Goal: Download file/media

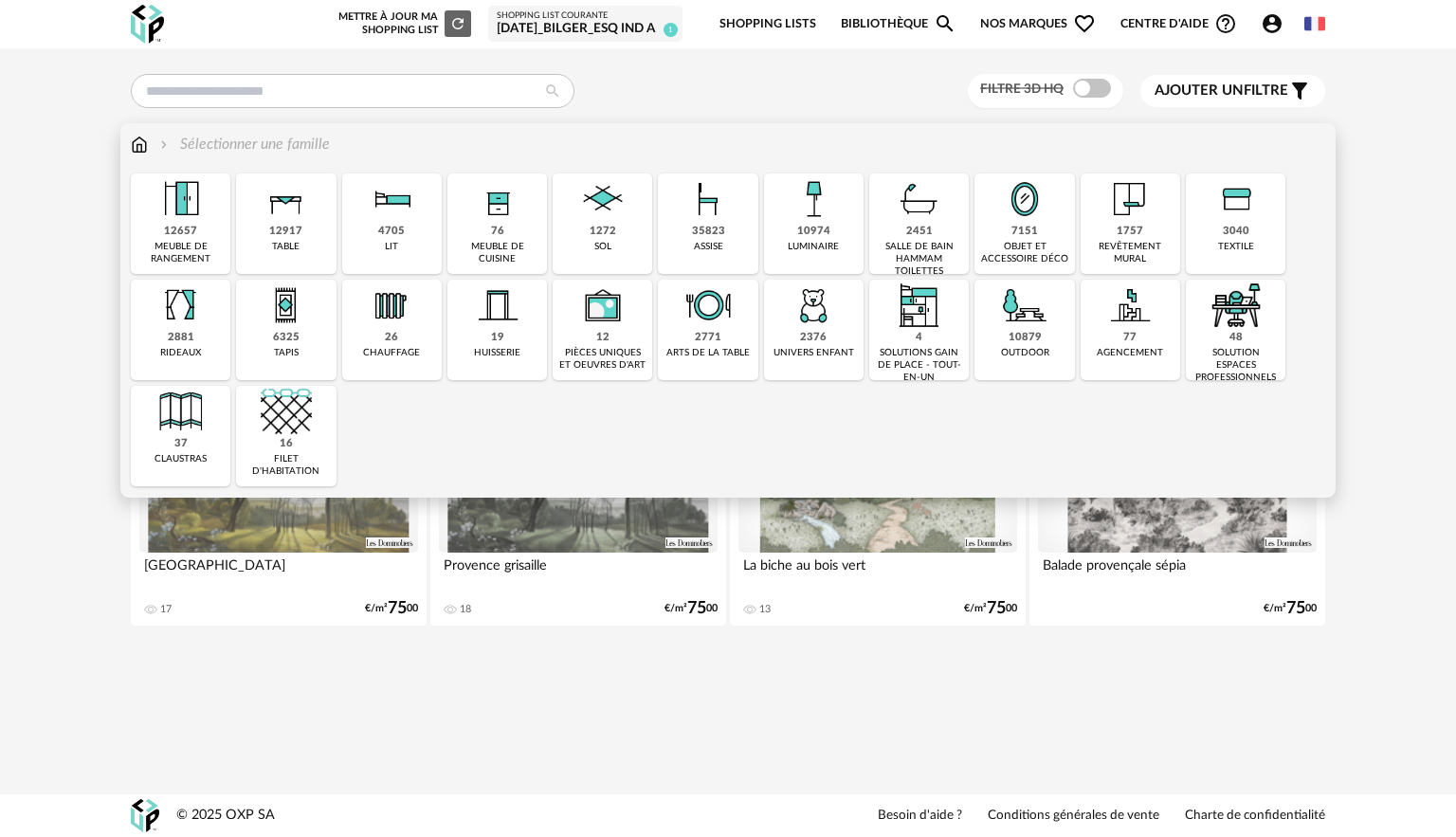
click at [885, 228] on div "2451 salle de bain hammam toilettes" at bounding box center [919, 224] width 100 height 101
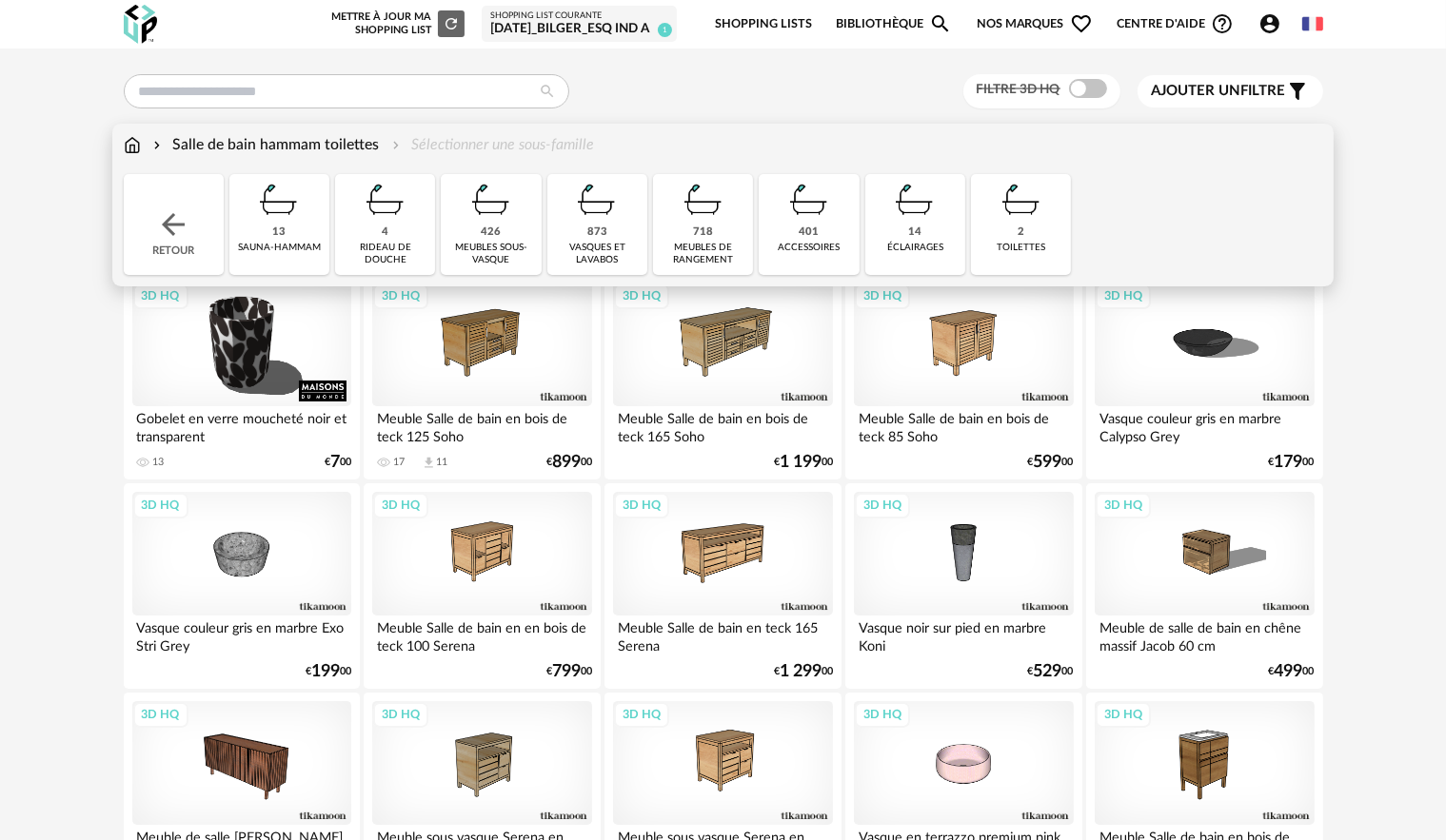
click at [508, 209] on img at bounding box center [491, 200] width 52 height 52
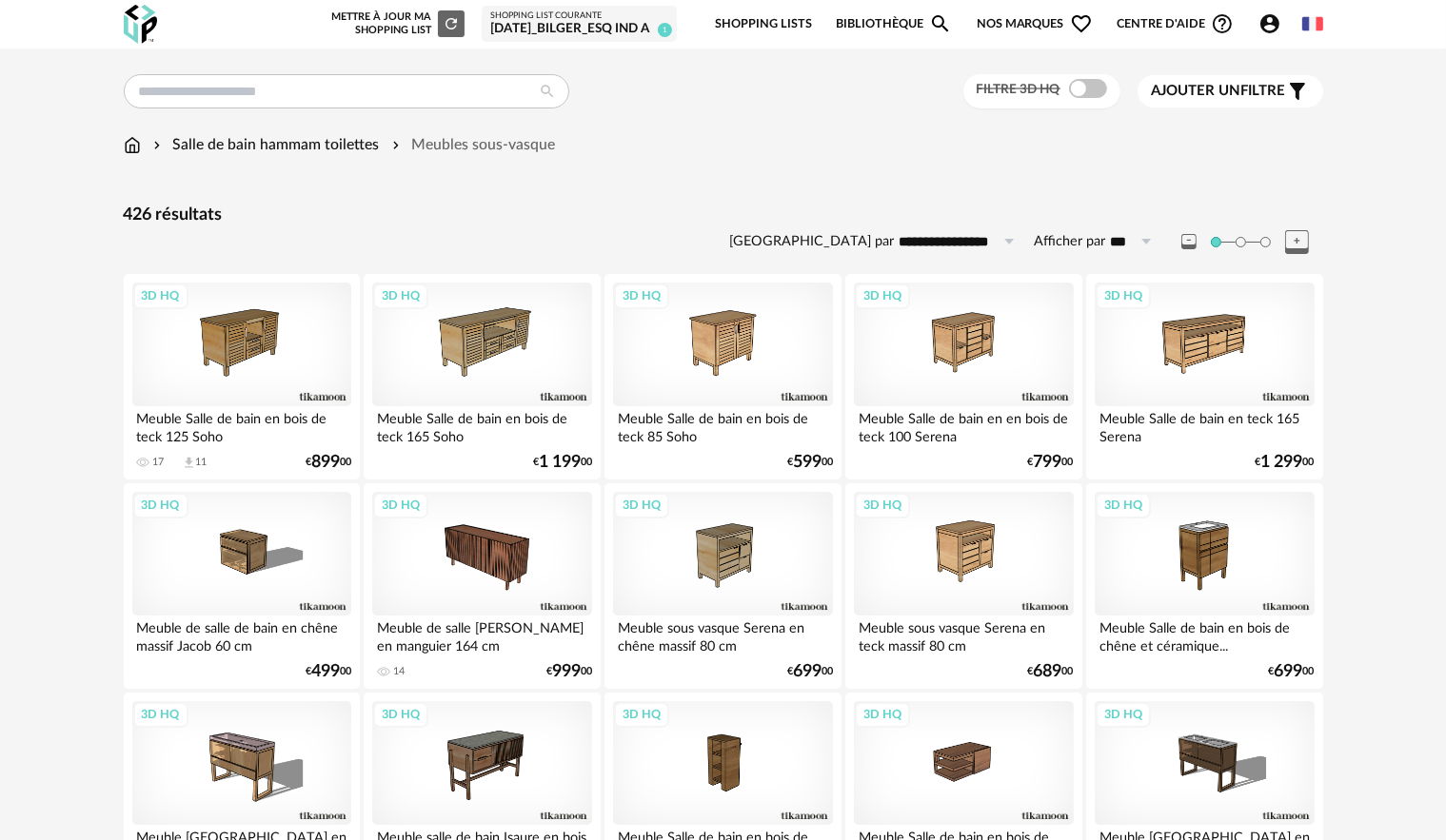
click at [1086, 91] on span at bounding box center [1088, 89] width 38 height 19
click at [1043, 574] on div "3D HQ" at bounding box center [963, 553] width 219 height 124
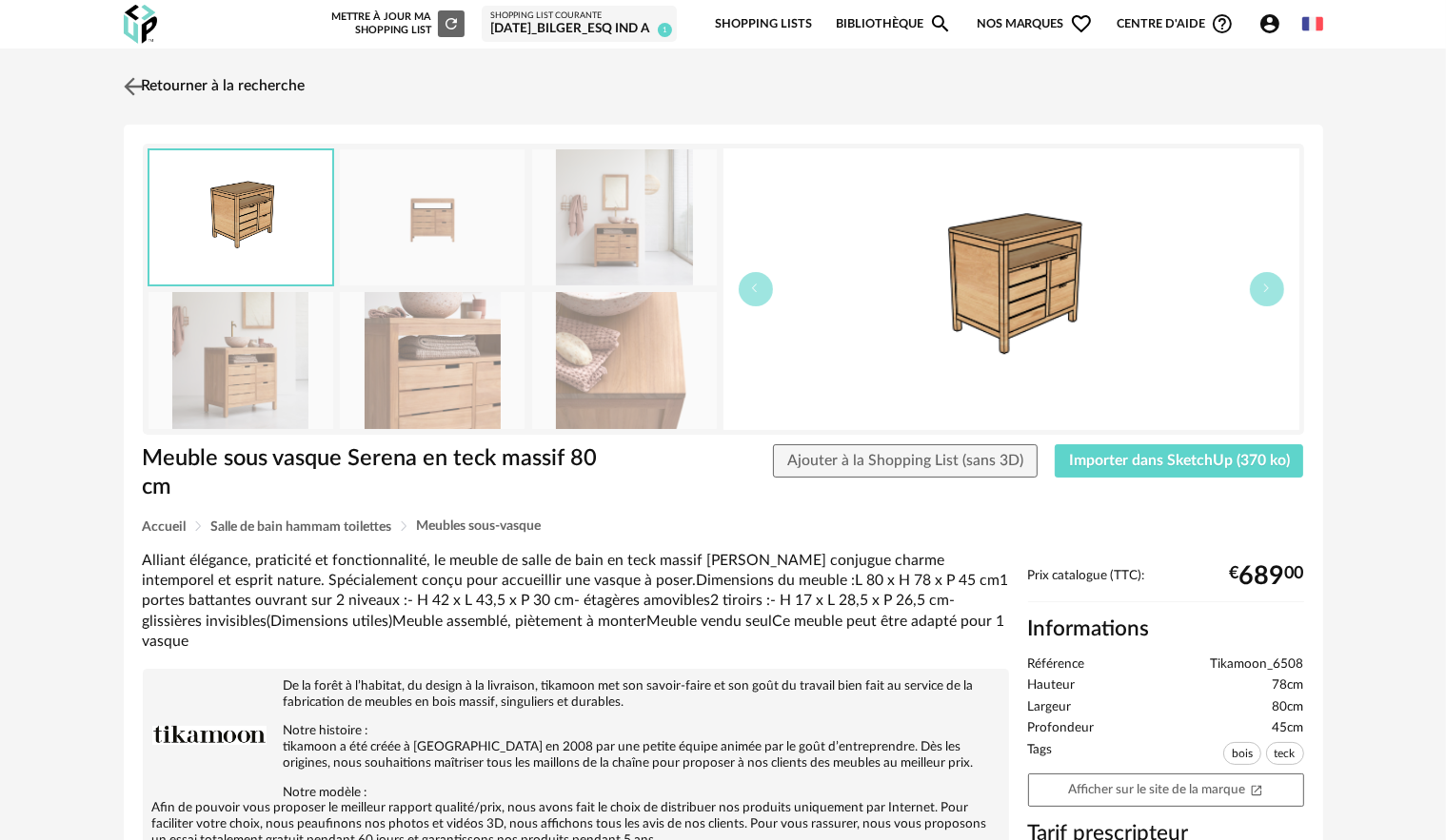
click at [133, 84] on img at bounding box center [132, 86] width 27 height 27
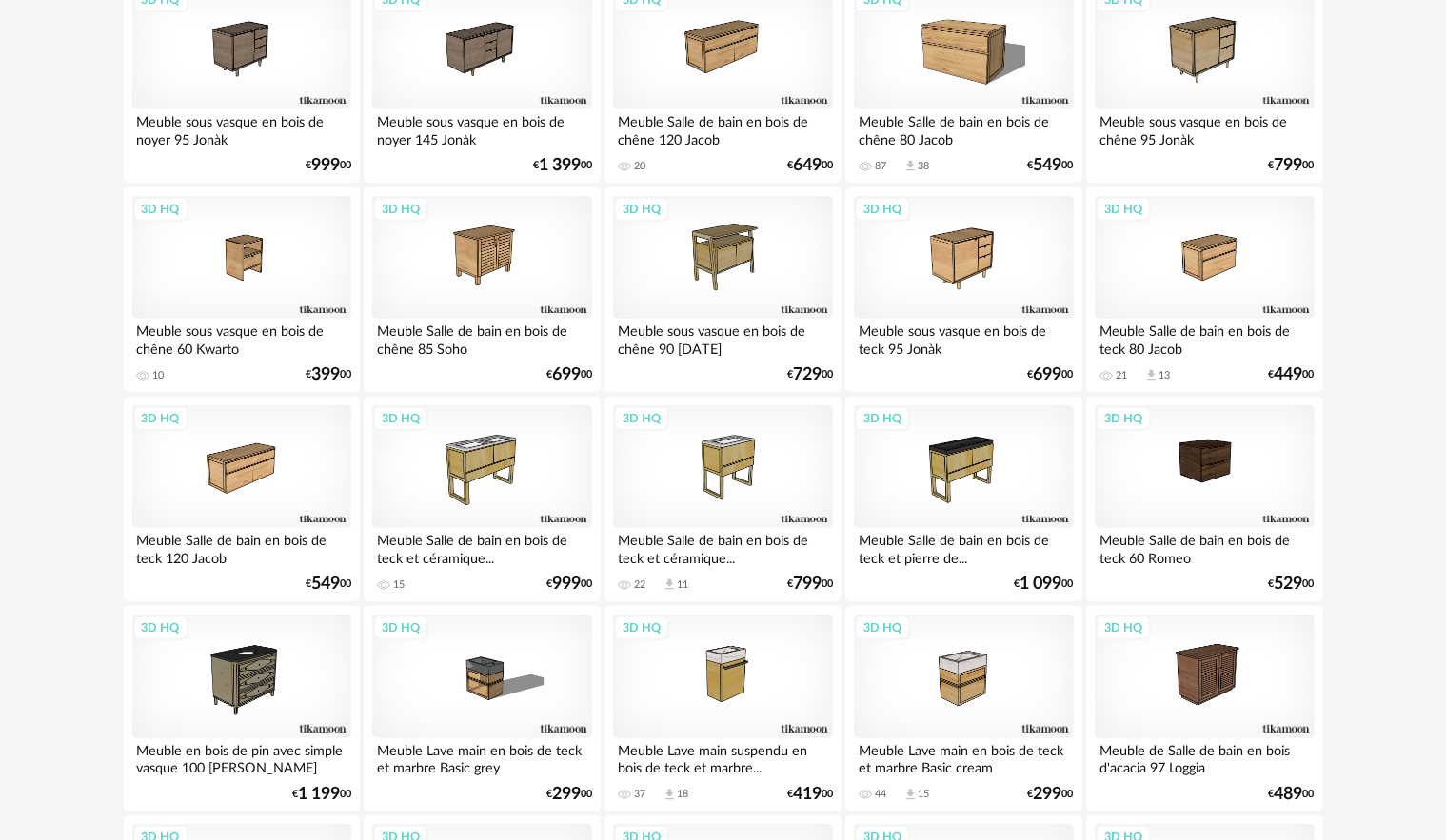
scroll to position [1142, 0]
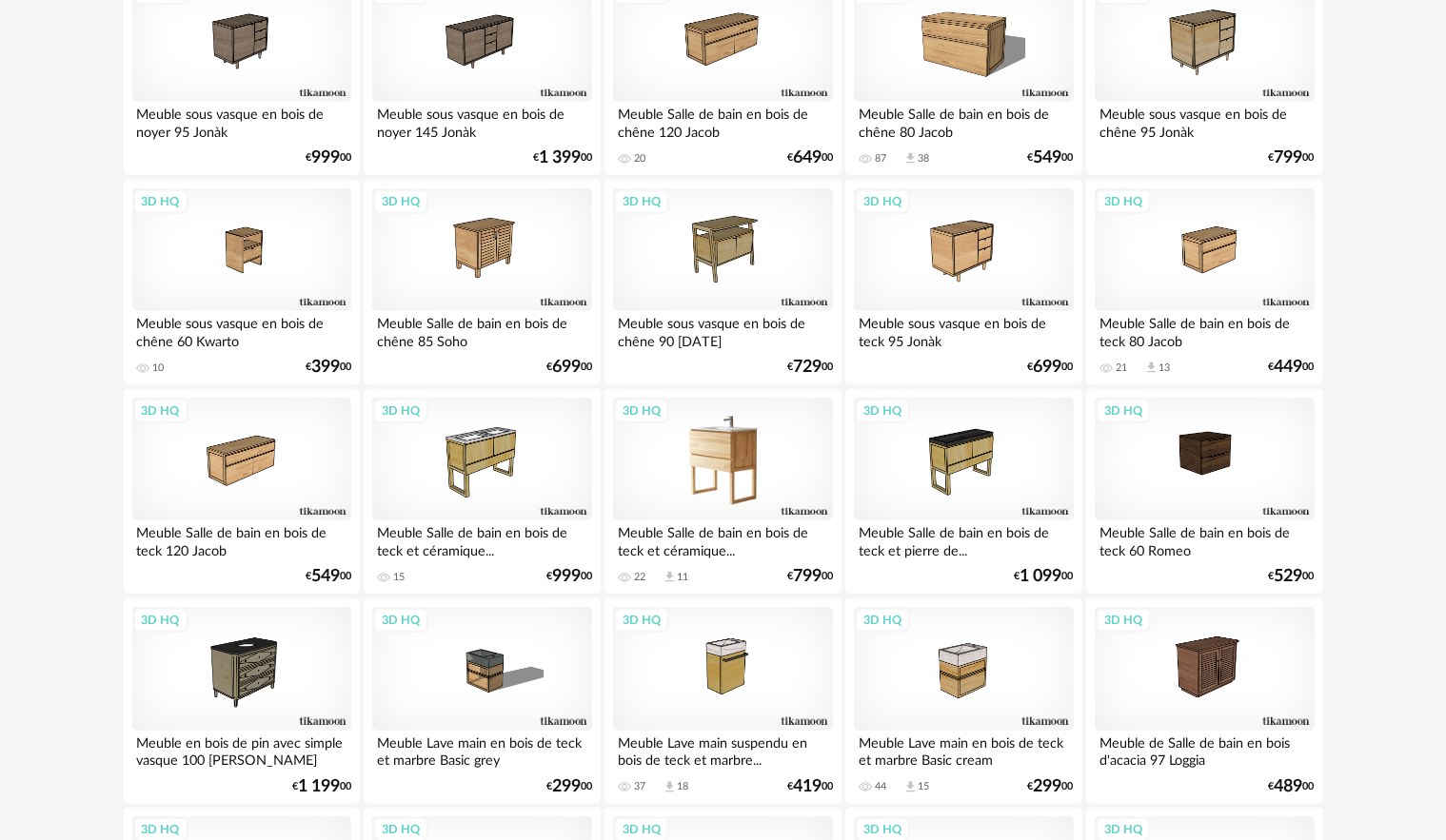
click at [799, 460] on div "3D HQ" at bounding box center [722, 459] width 219 height 124
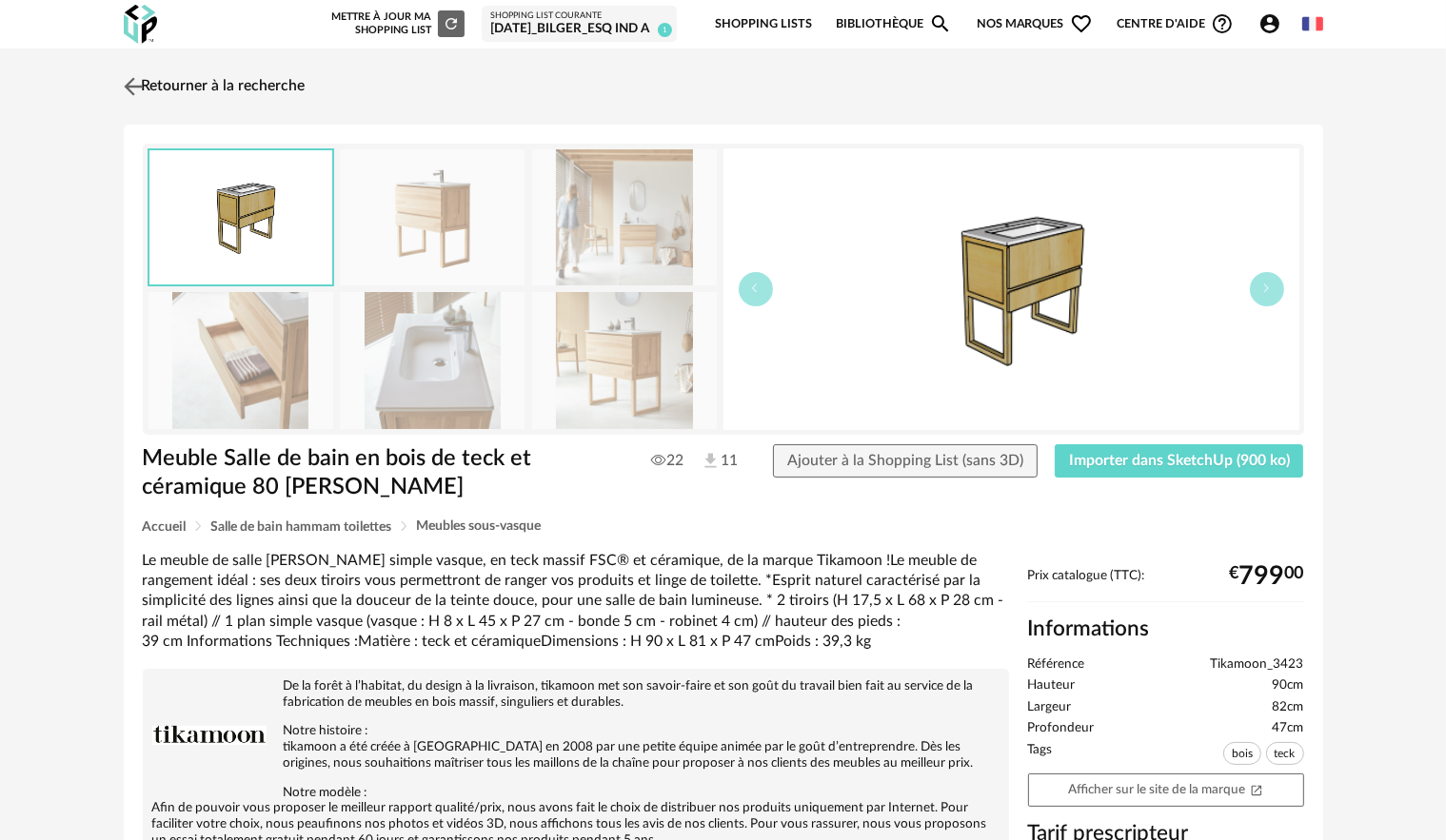
click at [146, 95] on img at bounding box center [132, 86] width 27 height 27
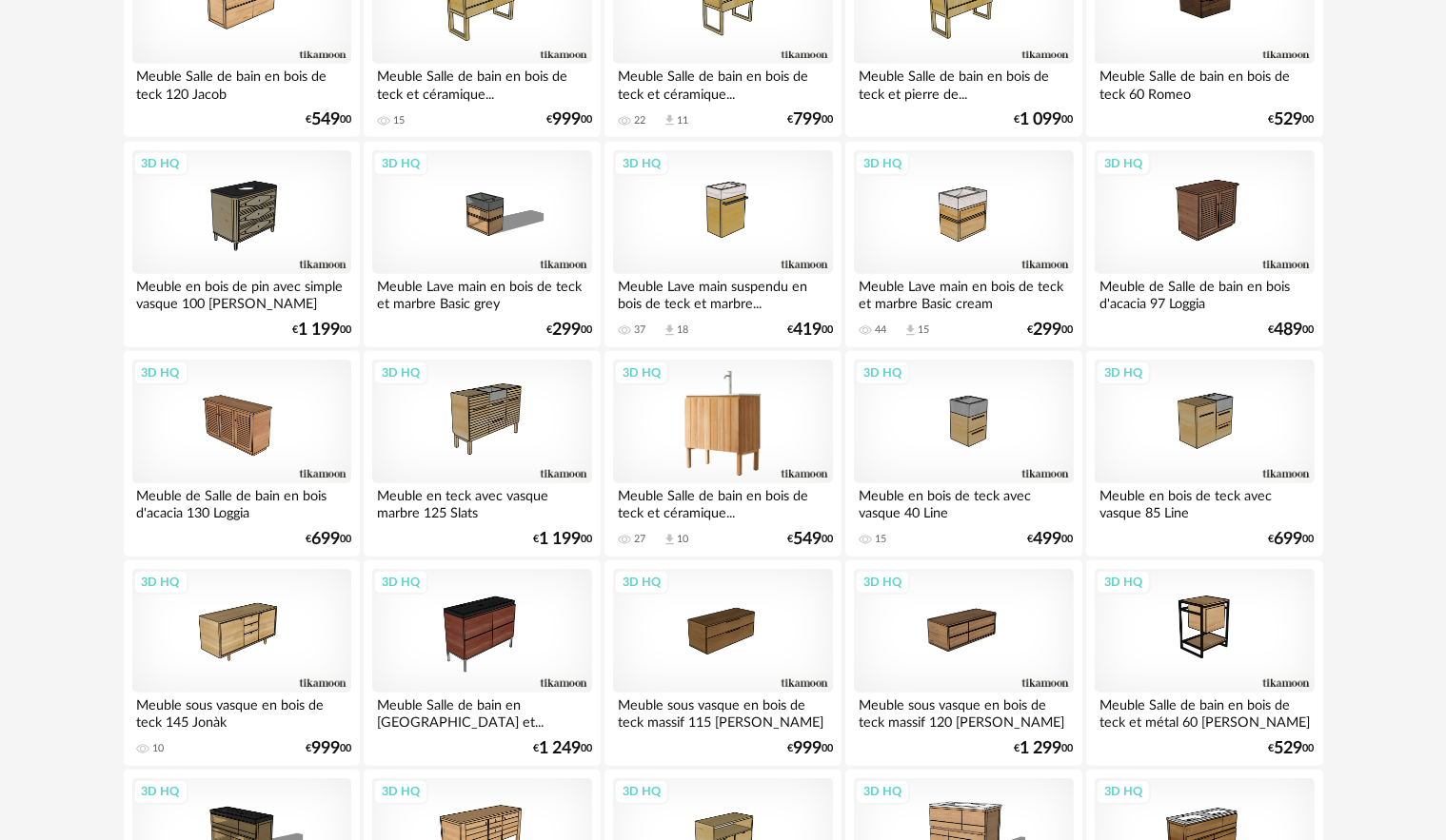
scroll to position [1618, 0]
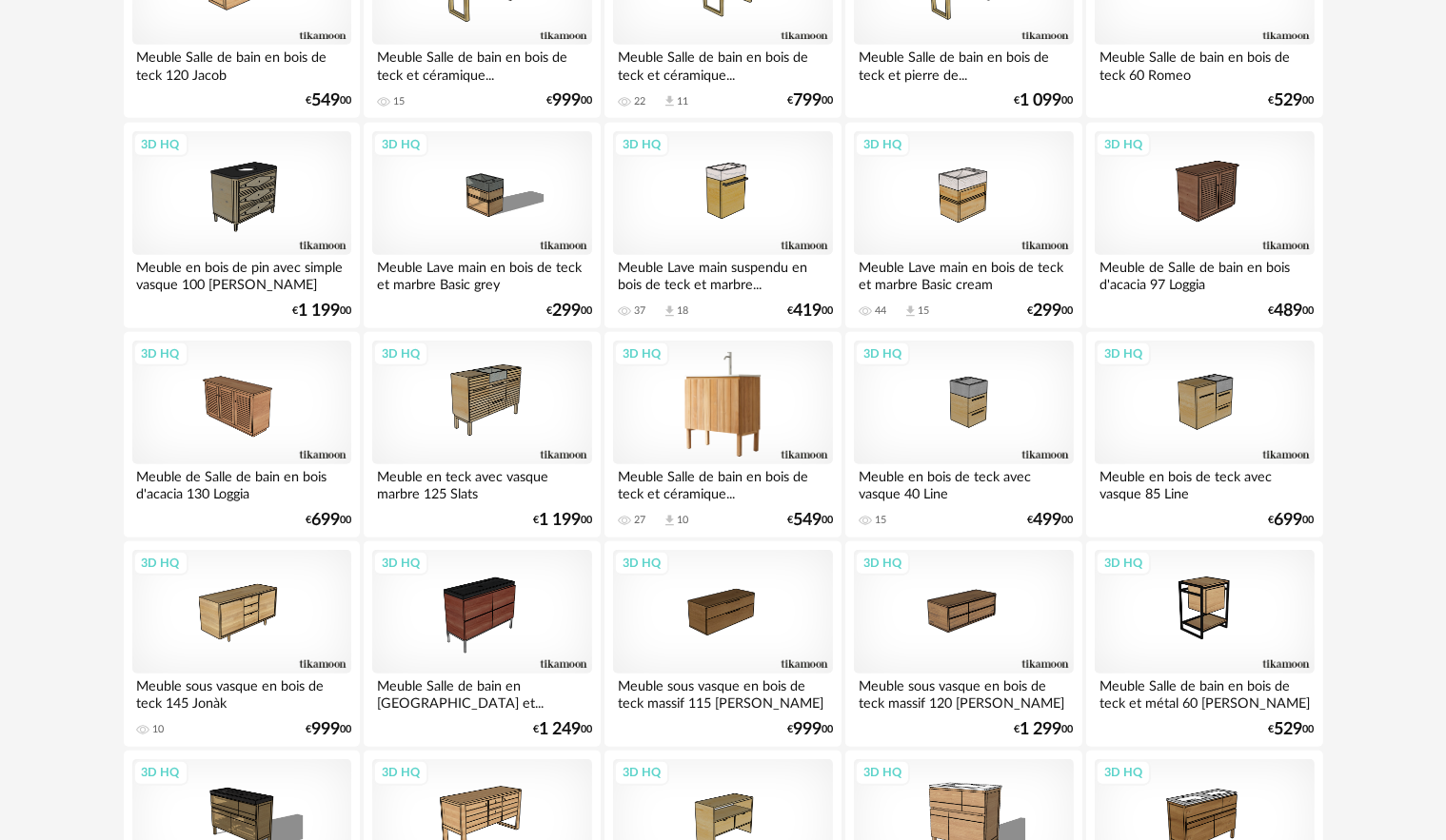
click at [796, 412] on div "3D HQ" at bounding box center [722, 402] width 219 height 124
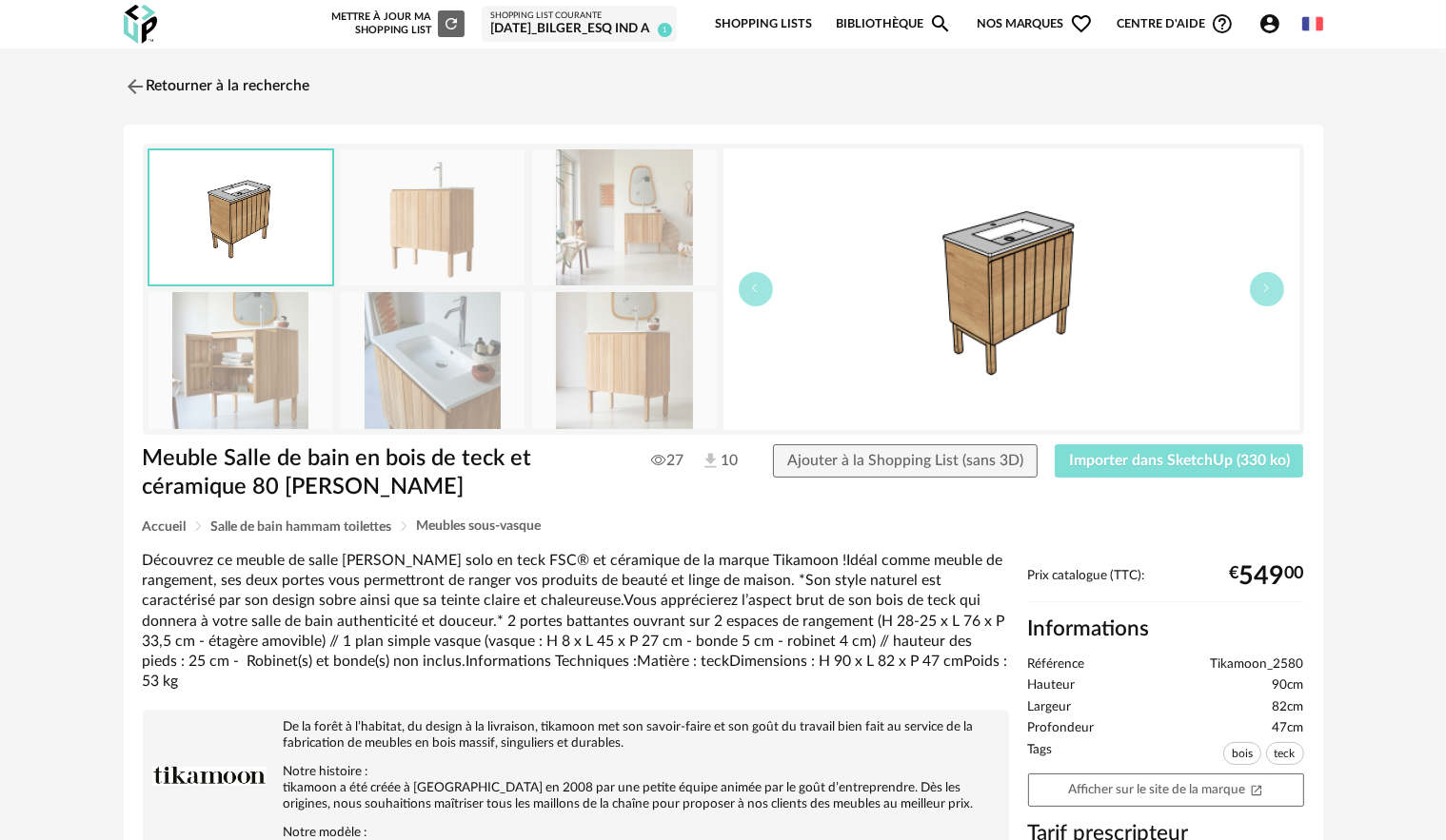
click at [1195, 471] on button "Importer dans SketchUp (330 ko)" at bounding box center [1179, 460] width 249 height 34
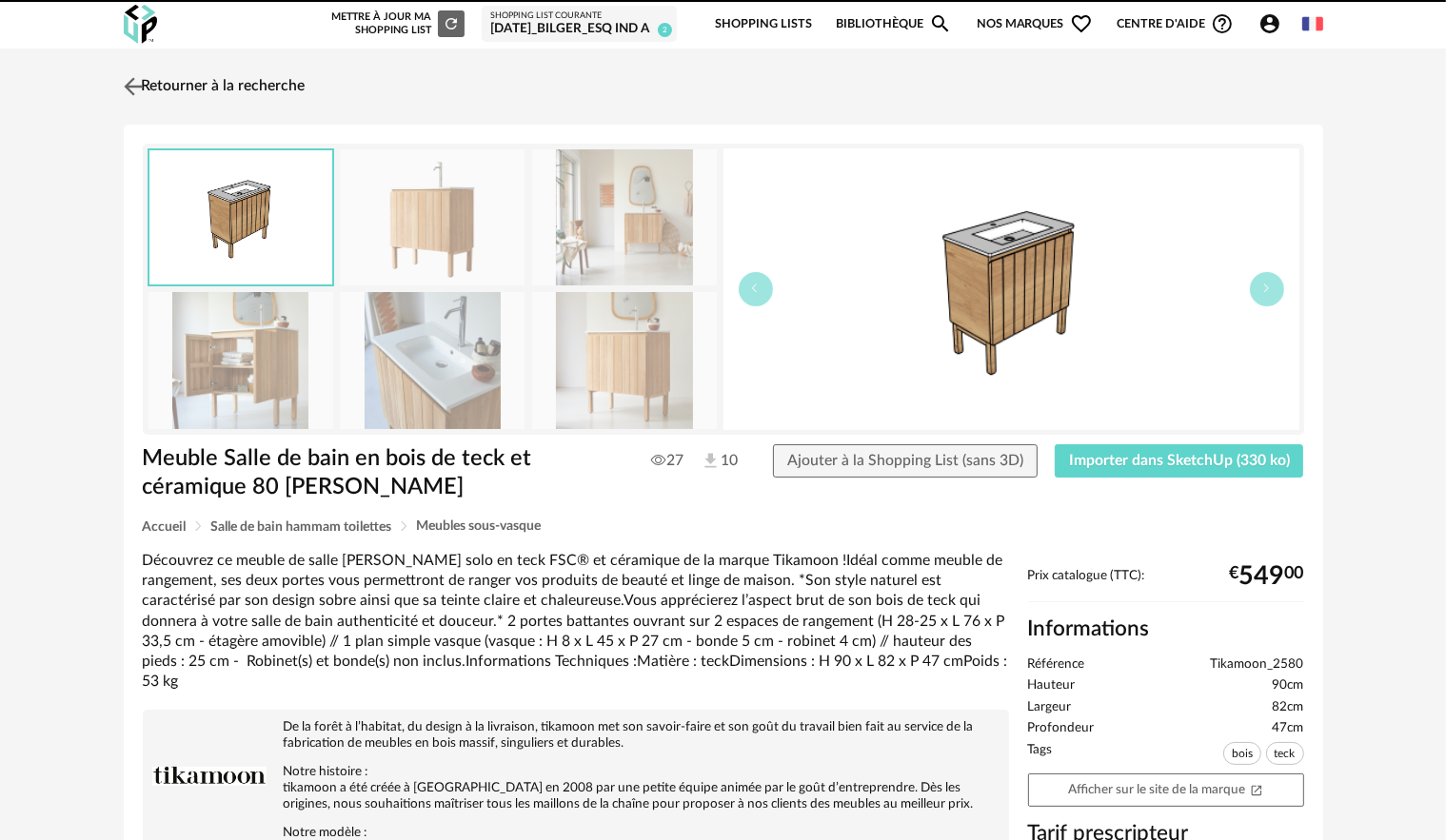
click at [129, 84] on img at bounding box center [132, 86] width 27 height 27
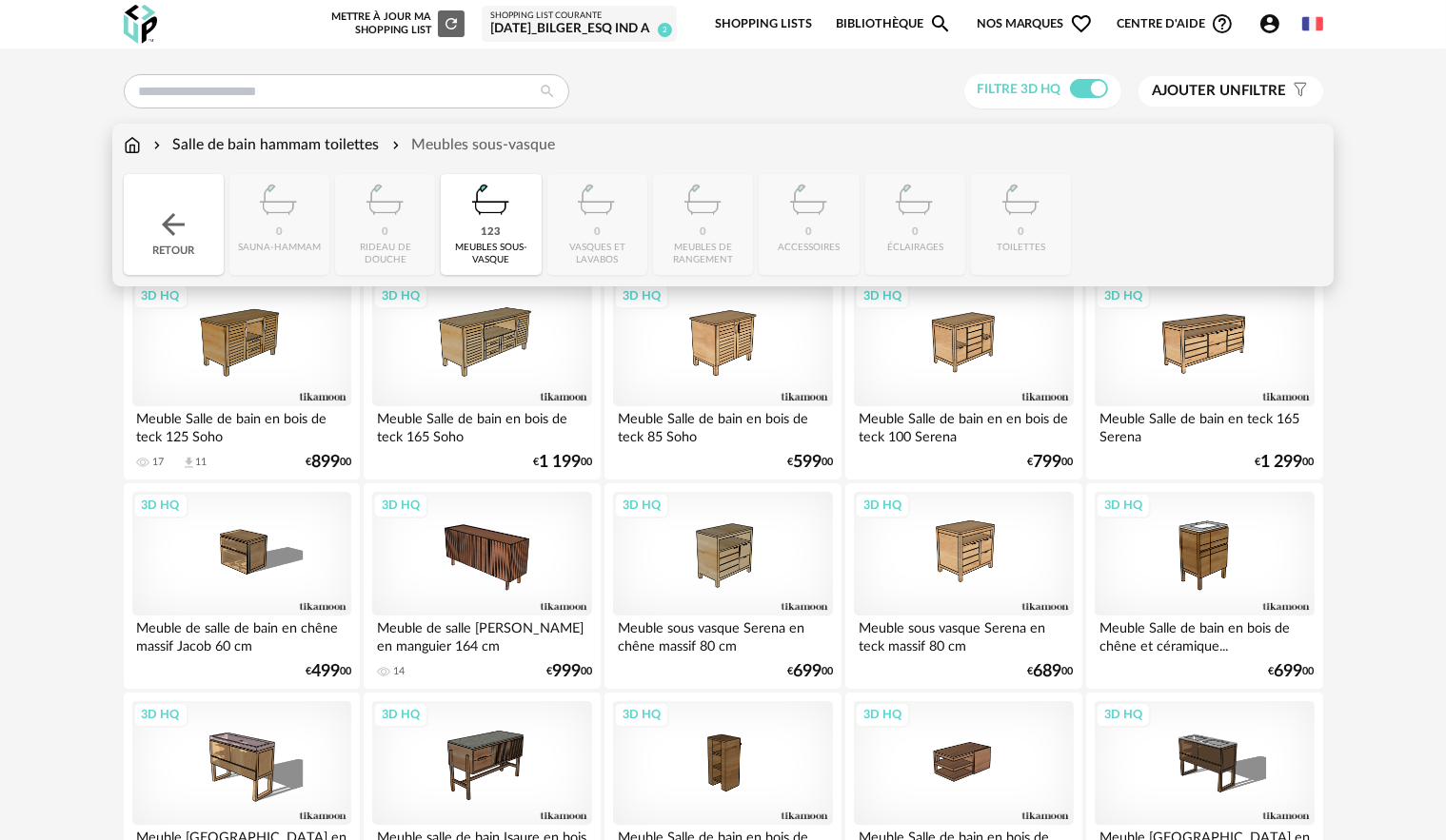
click at [297, 142] on div "Salle de bain hammam toilettes" at bounding box center [264, 145] width 231 height 21
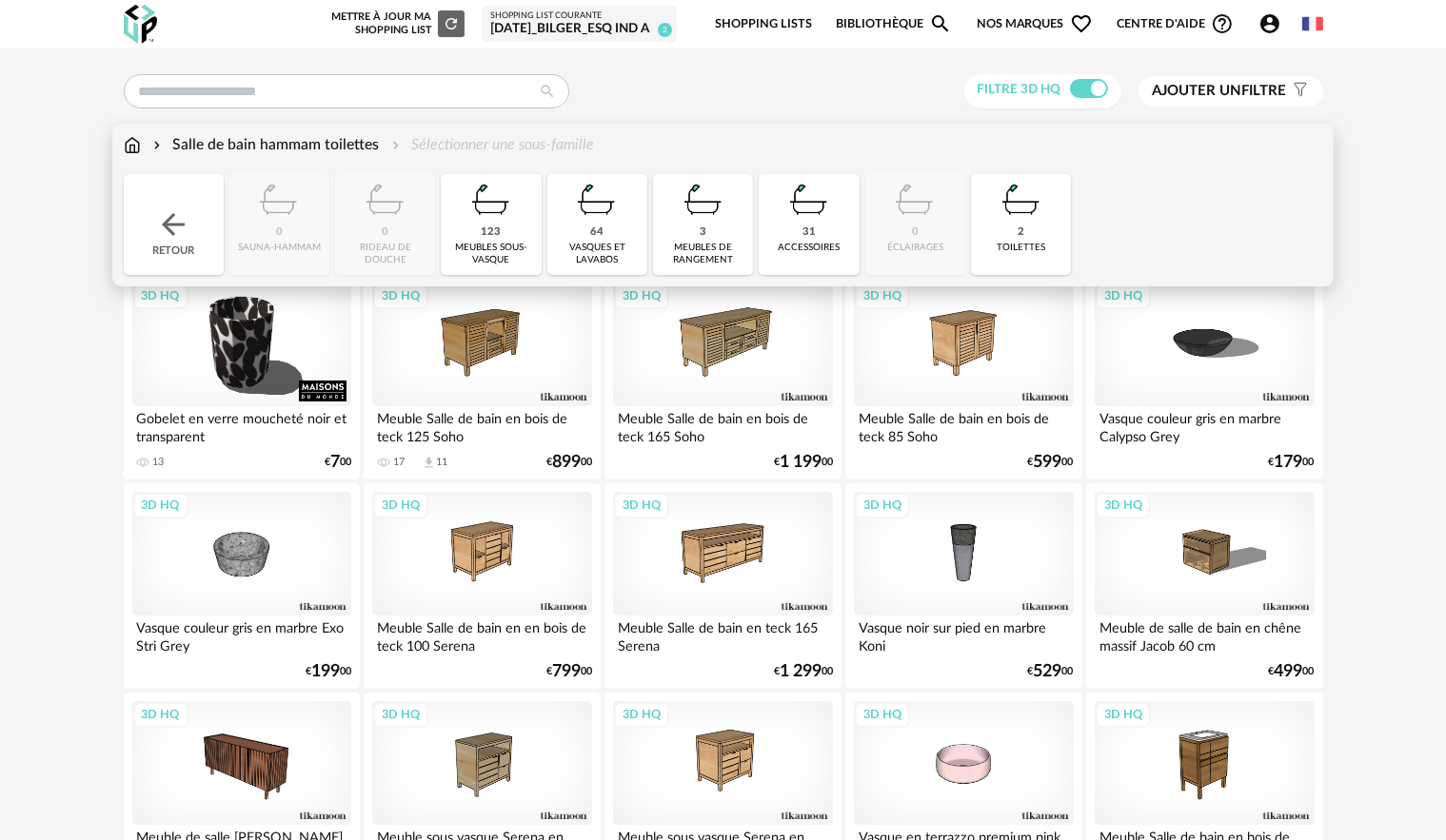
click at [174, 225] on img at bounding box center [172, 224] width 34 height 34
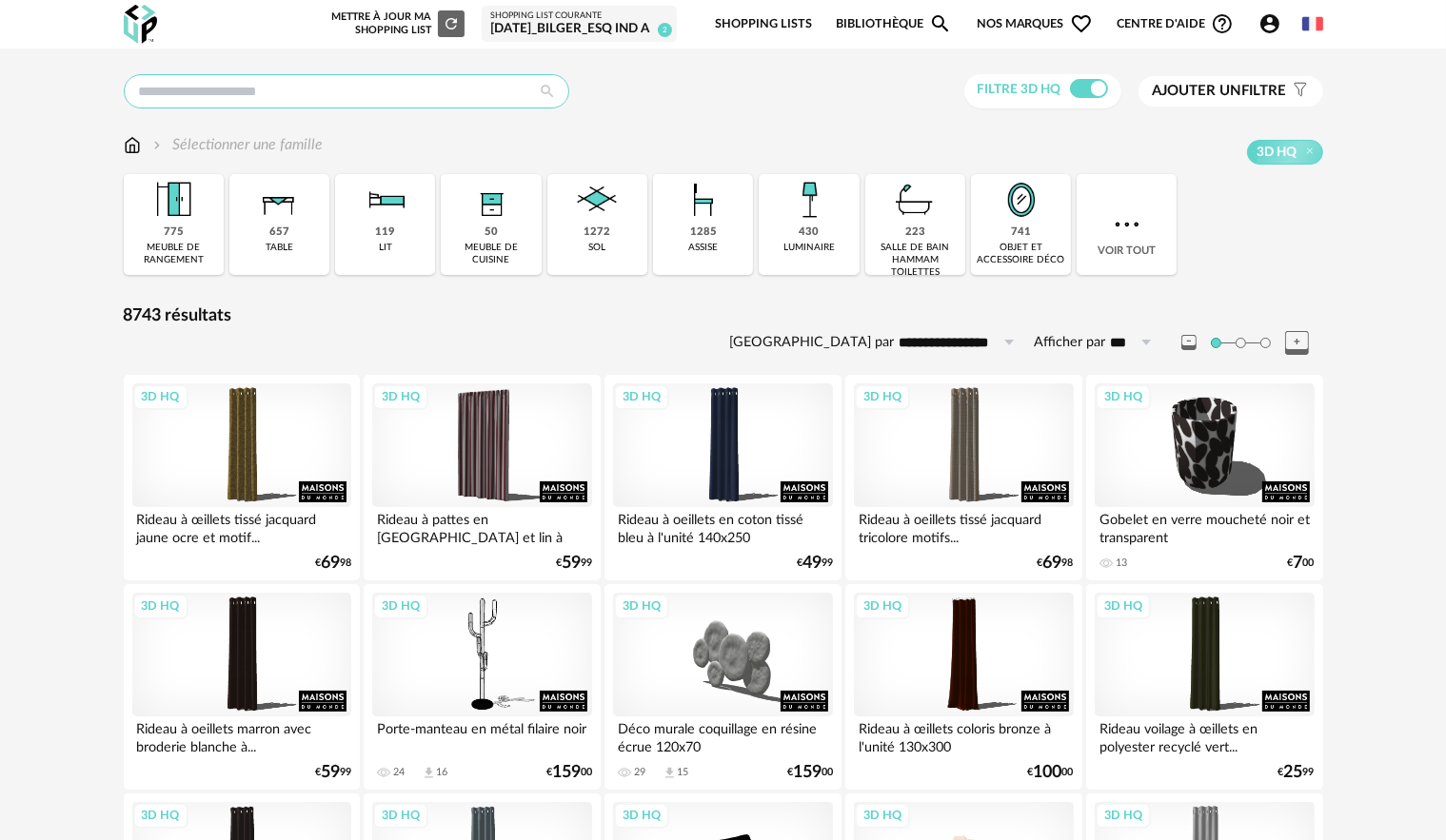
click at [433, 91] on input "text" at bounding box center [346, 91] width 445 height 34
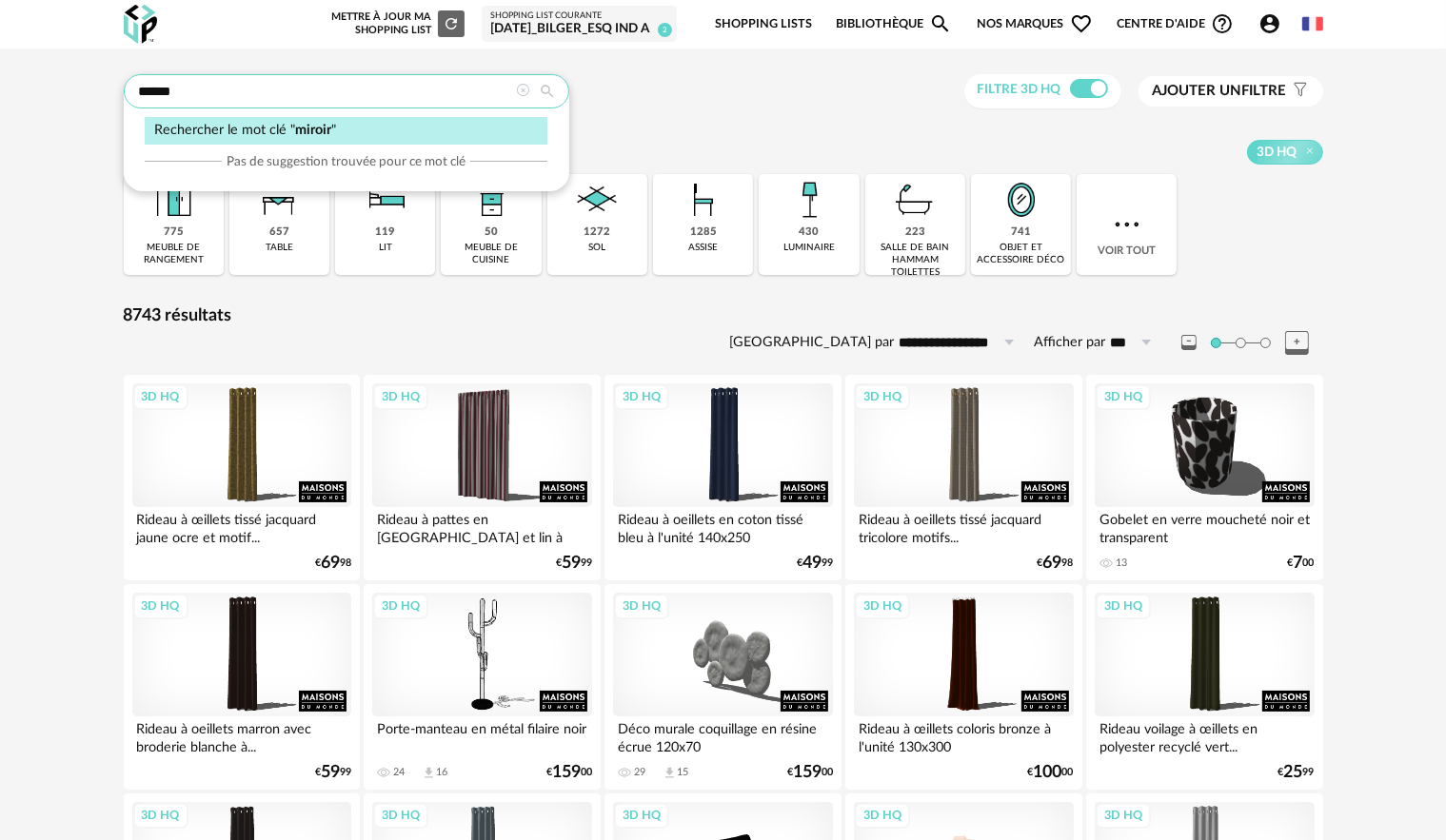
type input "******"
type input "**********"
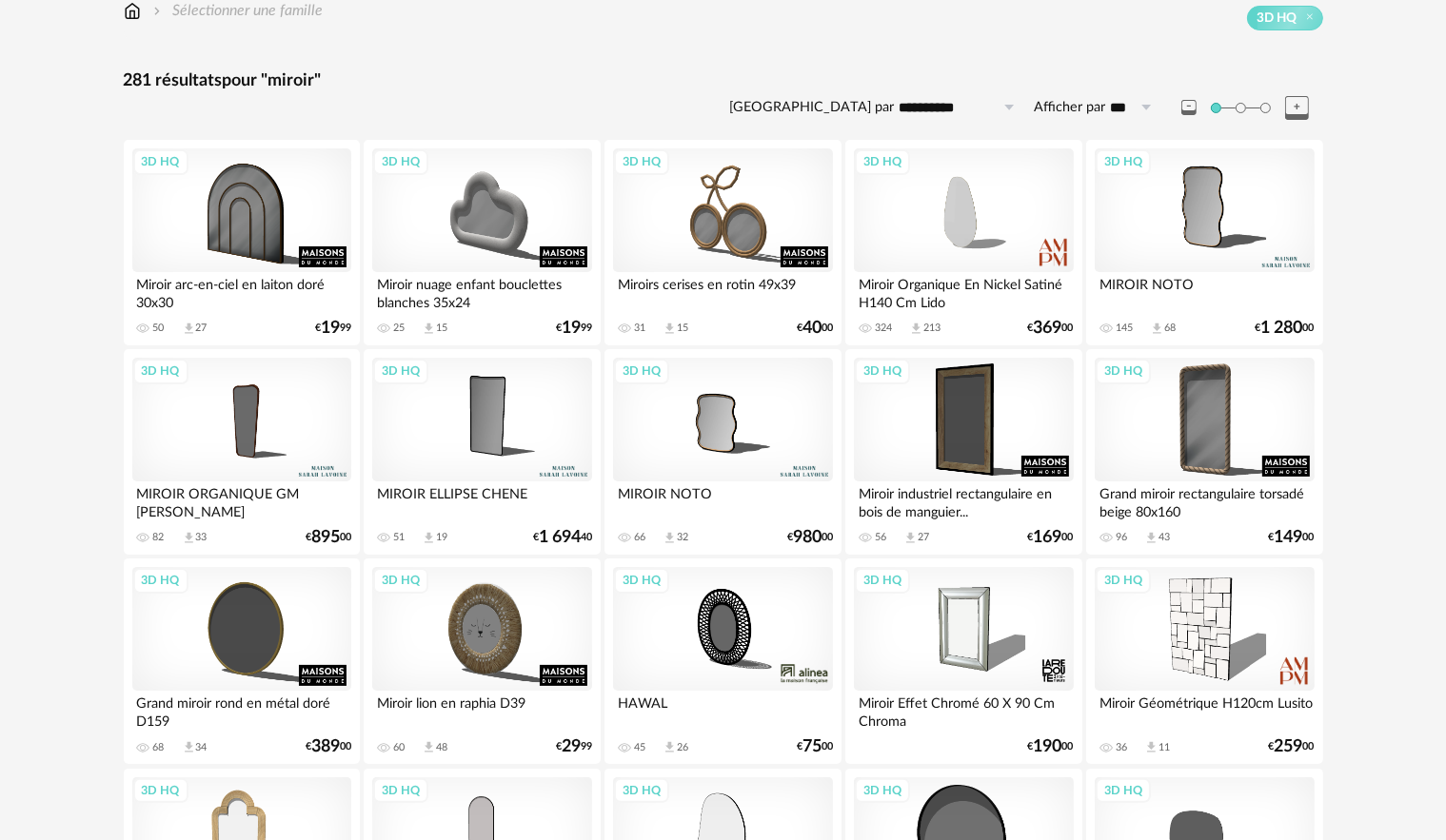
scroll to position [381, 0]
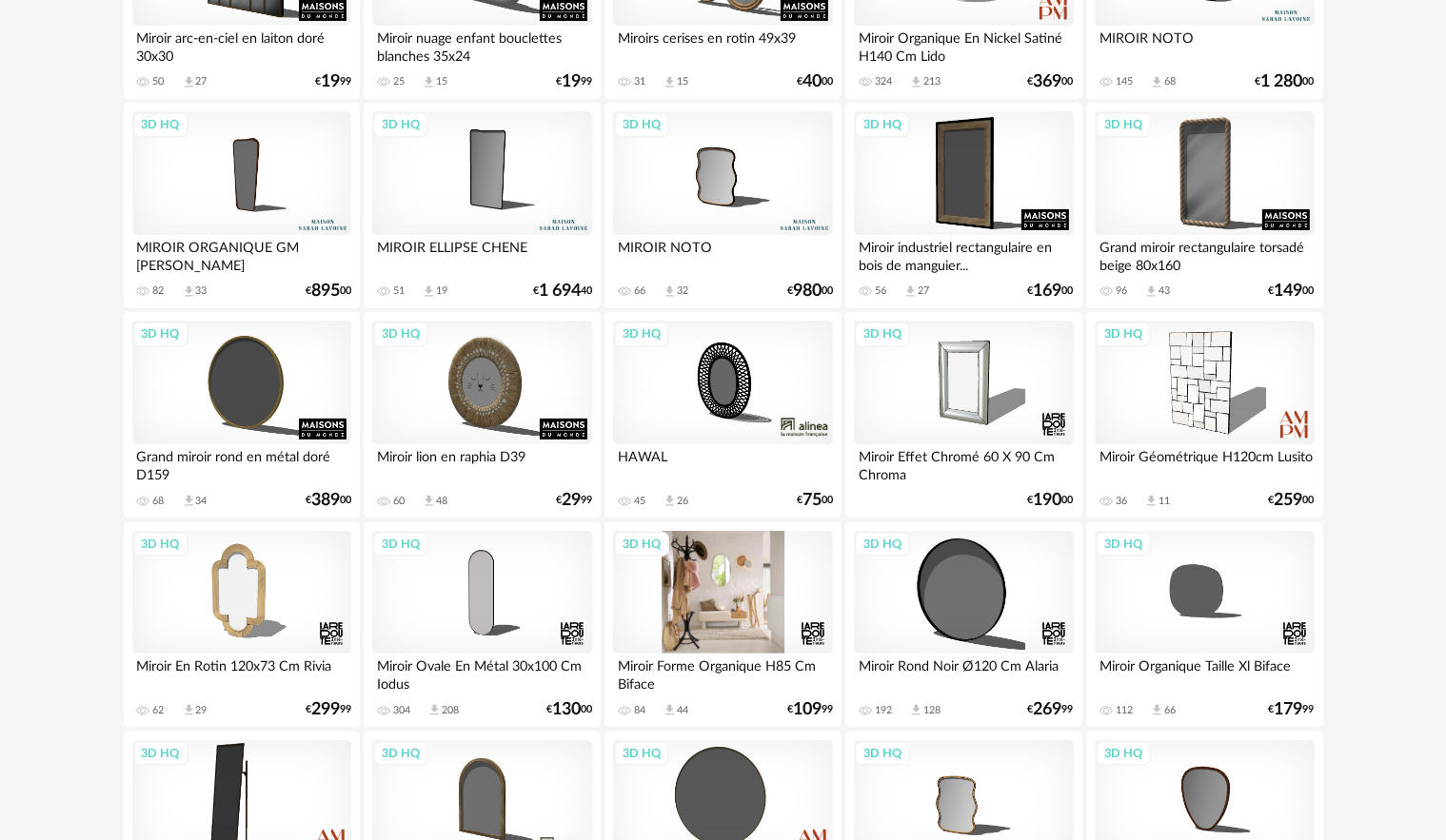
click at [781, 612] on div "3D HQ" at bounding box center [722, 592] width 219 height 124
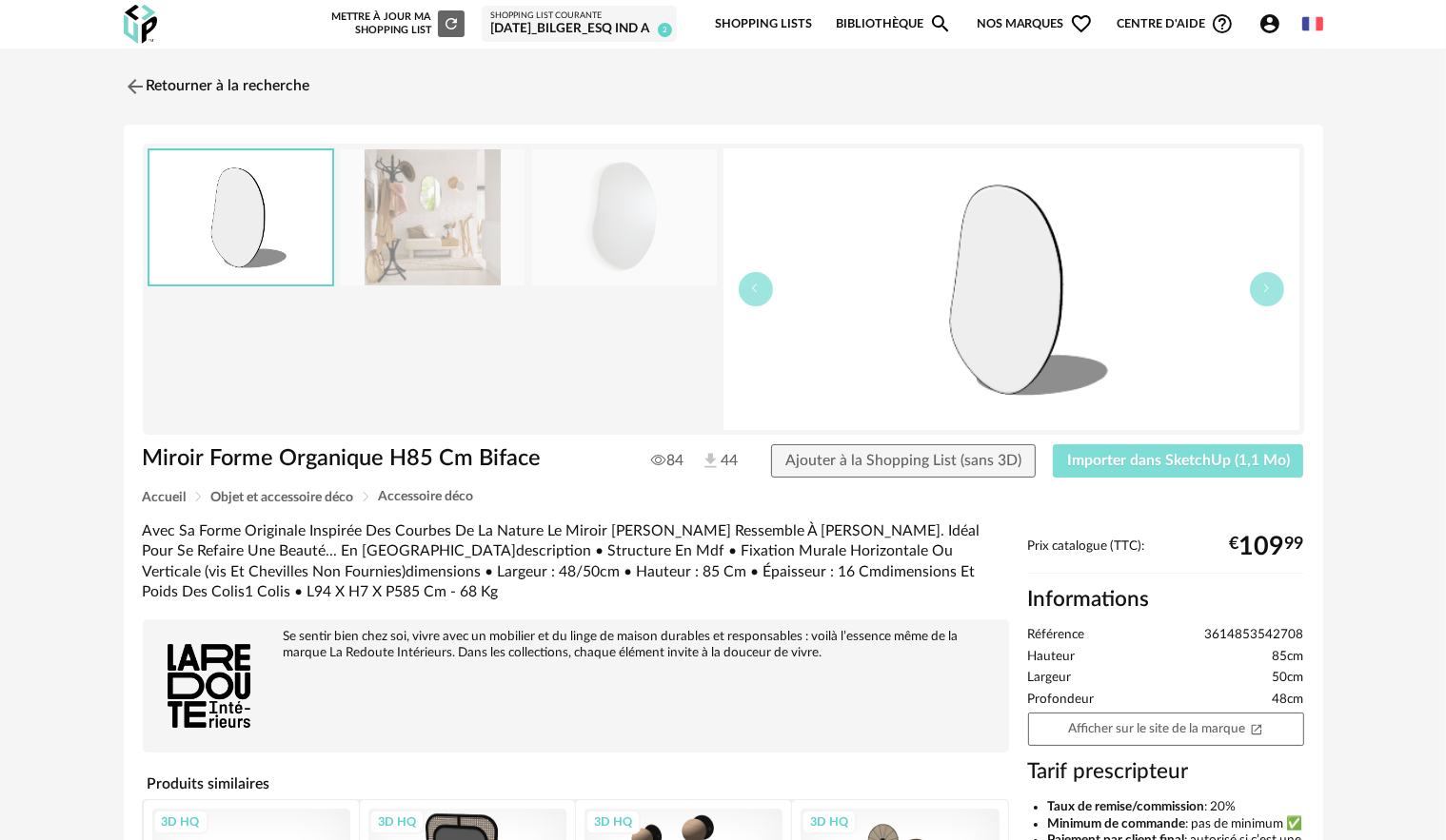
click at [1134, 462] on span "Importer dans SketchUp (1,1 Mo)" at bounding box center [1178, 460] width 223 height 16
